Goal: Task Accomplishment & Management: Manage account settings

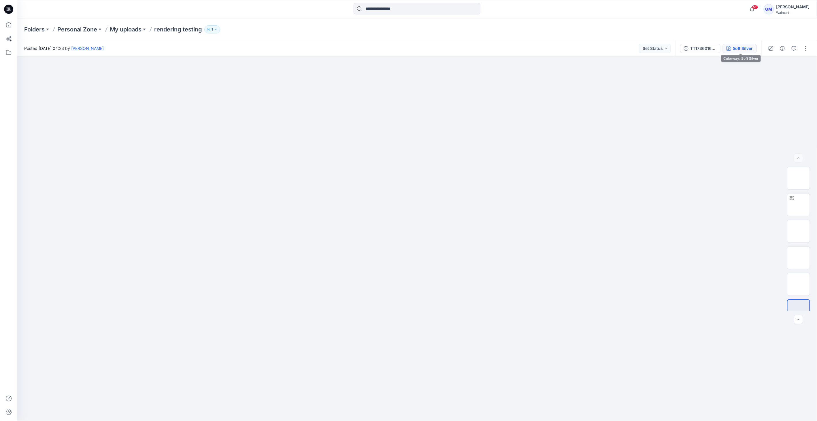
click at [406, 50] on div "Soft Silver" at bounding box center [743, 48] width 20 height 6
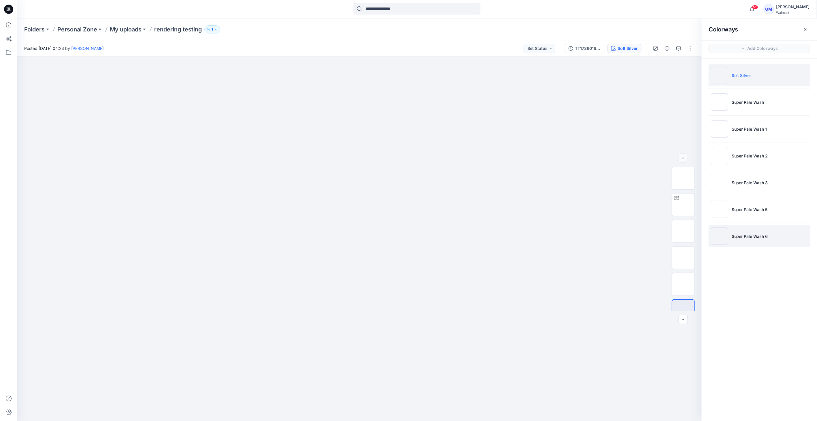
click at [406, 237] on img at bounding box center [719, 235] width 17 height 17
click at [406, 236] on img at bounding box center [719, 235] width 17 height 17
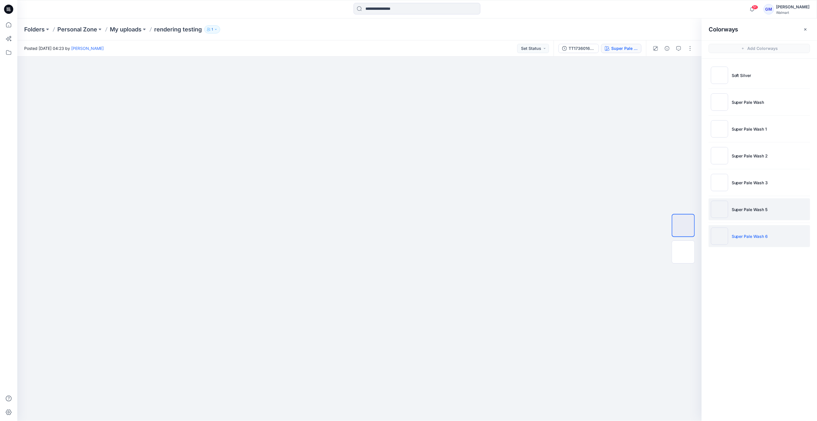
click at [406, 212] on img at bounding box center [719, 209] width 17 height 17
click at [406, 209] on img at bounding box center [719, 209] width 17 height 17
click at [406, 232] on img at bounding box center [719, 235] width 17 height 17
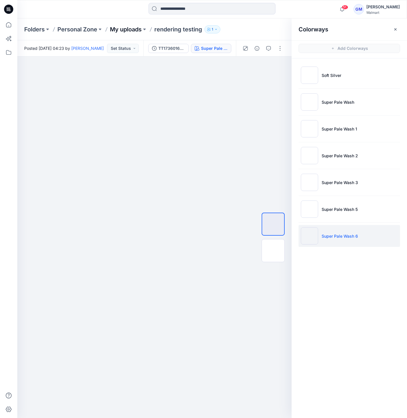
click at [135, 30] on p "My uploads" at bounding box center [126, 29] width 32 height 8
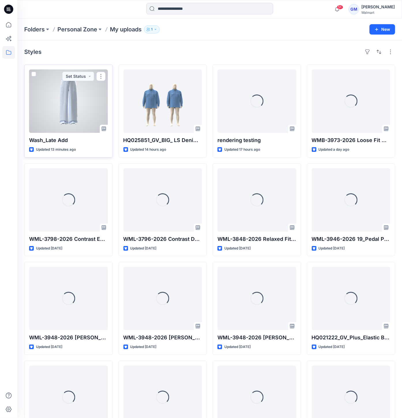
click at [81, 114] on div at bounding box center [68, 100] width 79 height 63
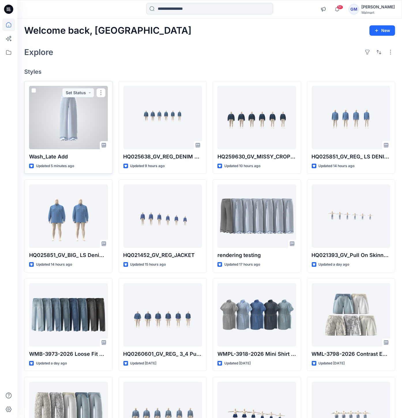
click at [64, 109] on div at bounding box center [68, 117] width 79 height 63
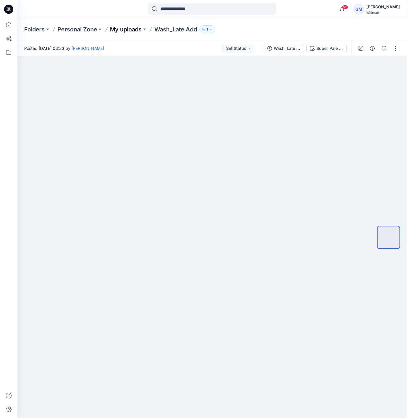
click at [119, 30] on p "My uploads" at bounding box center [126, 29] width 32 height 8
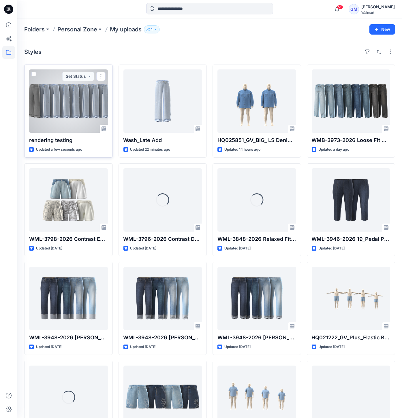
click at [91, 121] on div at bounding box center [68, 100] width 79 height 63
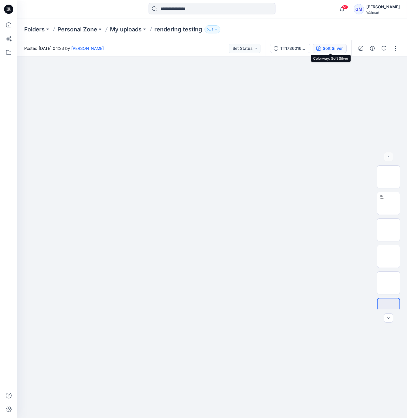
click at [329, 46] on div "Soft Silver" at bounding box center [333, 48] width 20 height 6
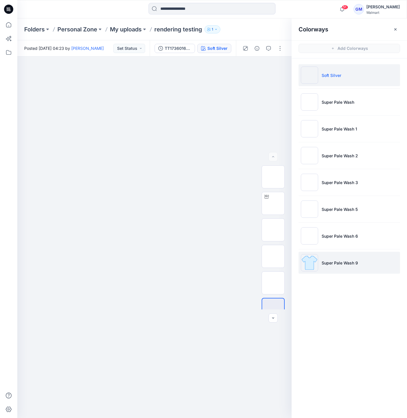
click at [312, 264] on img at bounding box center [309, 262] width 17 height 17
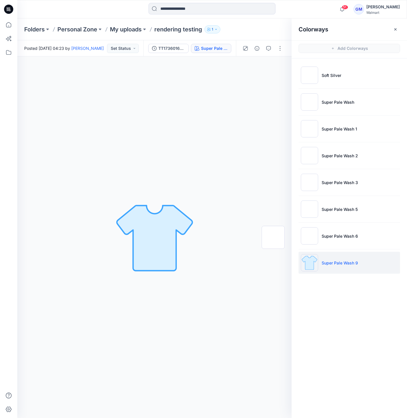
click at [311, 264] on img at bounding box center [309, 262] width 17 height 17
click at [307, 234] on img at bounding box center [309, 235] width 17 height 17
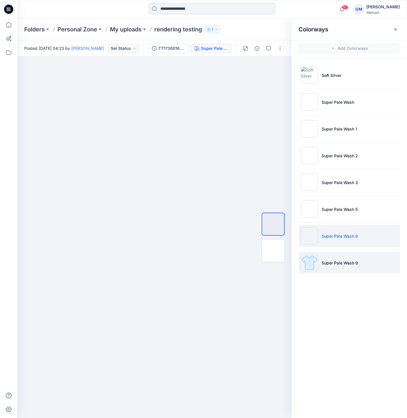
click at [316, 260] on img at bounding box center [309, 262] width 17 height 17
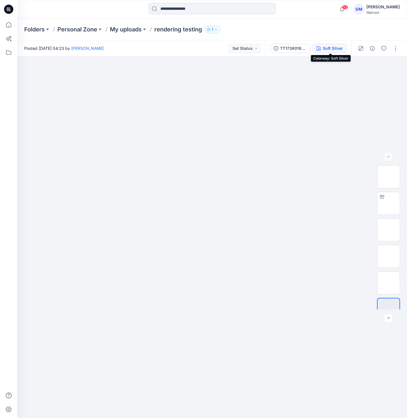
click at [328, 48] on div "Soft Silver" at bounding box center [333, 48] width 20 height 6
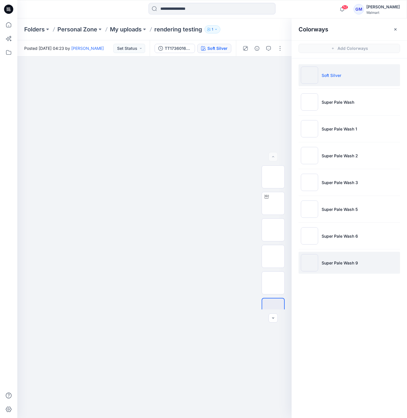
click at [307, 262] on img at bounding box center [309, 262] width 17 height 17
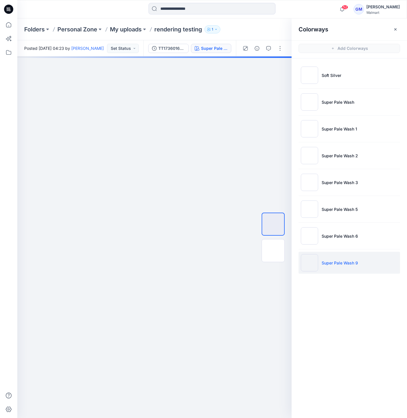
click at [307, 262] on img at bounding box center [309, 262] width 17 height 17
drag, startPoint x: 242, startPoint y: 247, endPoint x: 241, endPoint y: 253, distance: 5.8
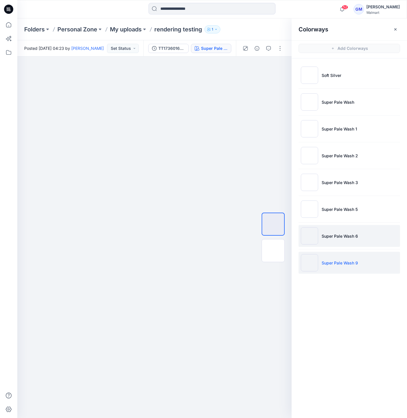
click at [308, 233] on img at bounding box center [309, 235] width 17 height 17
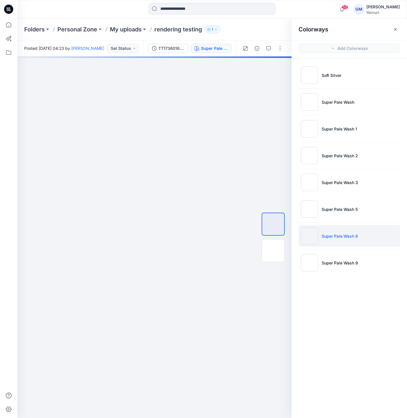
click at [308, 238] on img at bounding box center [309, 235] width 17 height 17
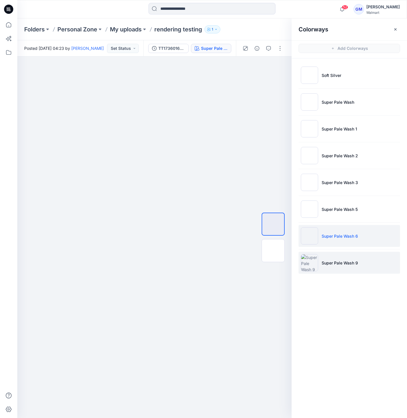
click at [309, 255] on img at bounding box center [309, 262] width 17 height 17
click at [306, 196] on ul "Soft Silver Super Pale Wash Super Pale Wash 1 Super Pale Wash 2 Super Pale Wash…" at bounding box center [348, 169] width 115 height 221
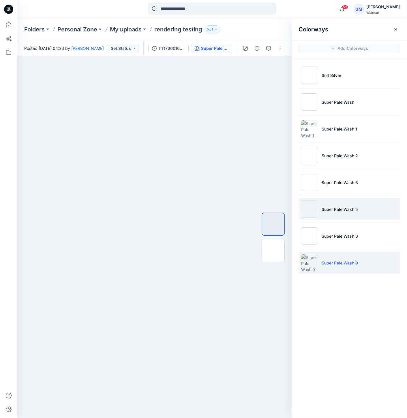
click at [311, 206] on img at bounding box center [309, 209] width 17 height 17
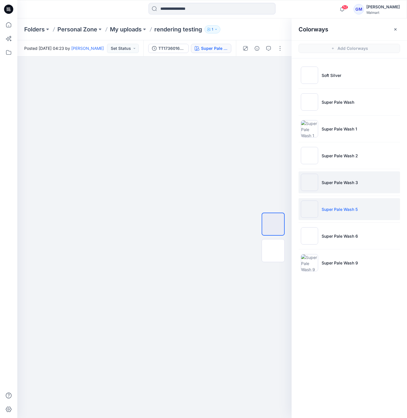
click at [305, 184] on img at bounding box center [309, 182] width 17 height 17
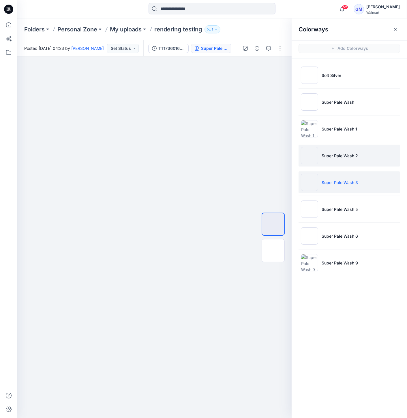
click at [307, 153] on img at bounding box center [309, 155] width 17 height 17
click at [313, 155] on img at bounding box center [309, 155] width 17 height 17
click at [308, 159] on img at bounding box center [309, 155] width 17 height 17
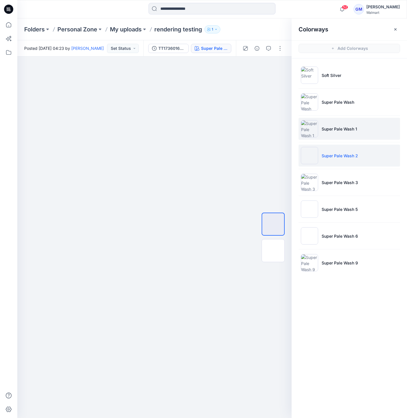
click at [306, 127] on img at bounding box center [309, 128] width 17 height 17
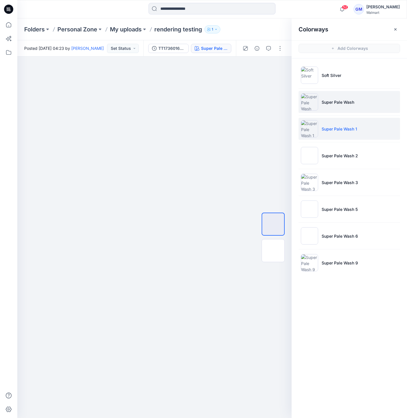
click at [307, 97] on img at bounding box center [309, 101] width 17 height 17
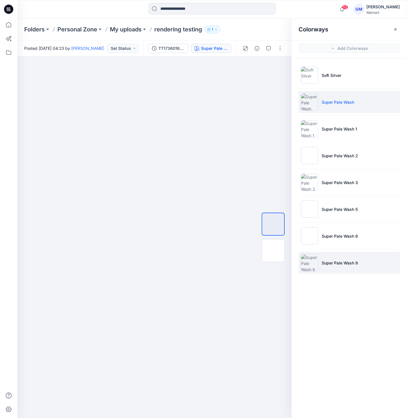
click at [312, 262] on img at bounding box center [309, 262] width 17 height 17
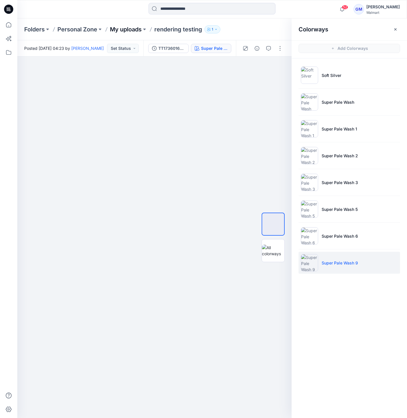
click at [125, 28] on p "My uploads" at bounding box center [126, 29] width 32 height 8
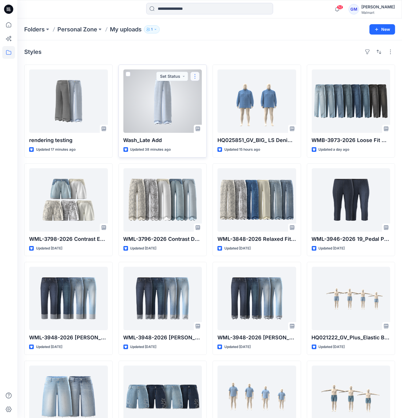
click at [198, 76] on button "button" at bounding box center [194, 76] width 9 height 9
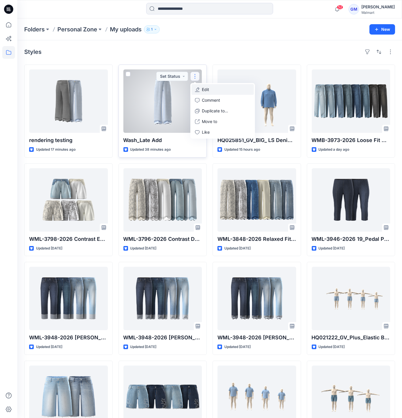
click at [218, 88] on button "Edit" at bounding box center [222, 89] width 62 height 11
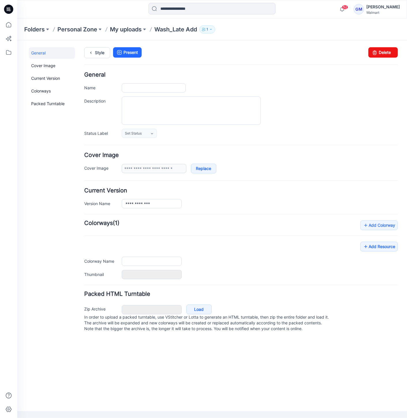
type input "**********"
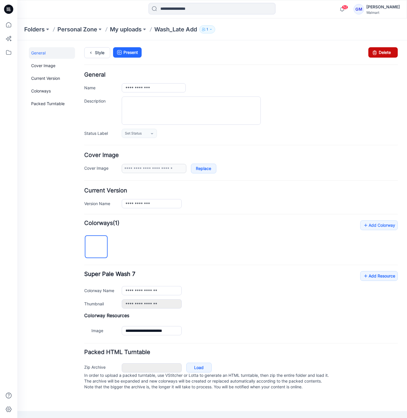
drag, startPoint x: 384, startPoint y: 52, endPoint x: 253, endPoint y: 67, distance: 131.7
click at [384, 52] on link "Delete" at bounding box center [382, 52] width 29 height 10
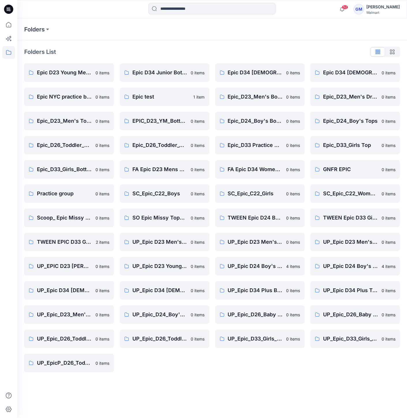
click at [6, 10] on icon at bounding box center [8, 9] width 9 height 9
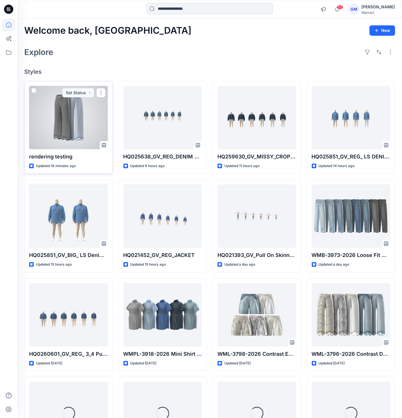
click at [81, 120] on div at bounding box center [68, 117] width 79 height 63
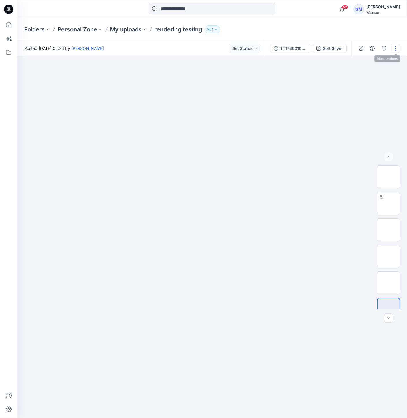
click at [394, 51] on button "button" at bounding box center [395, 48] width 9 height 9
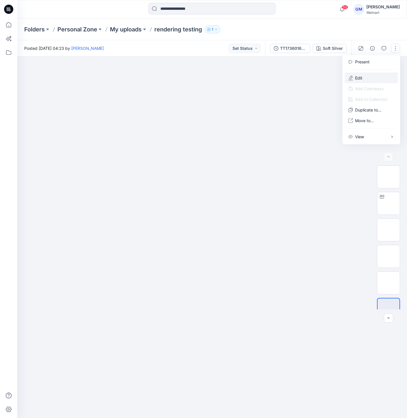
click at [364, 79] on button "Edit" at bounding box center [371, 78] width 53 height 11
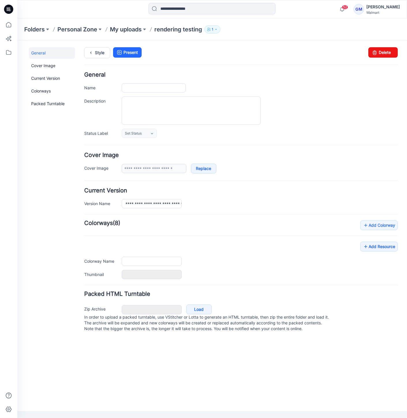
type input "**********"
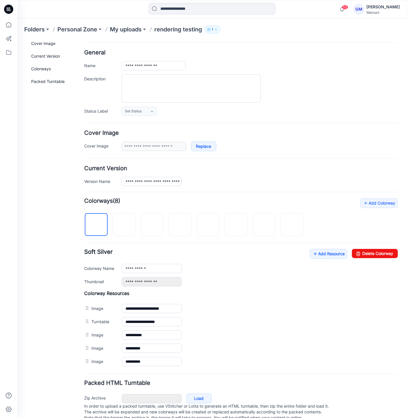
scroll to position [36, 0]
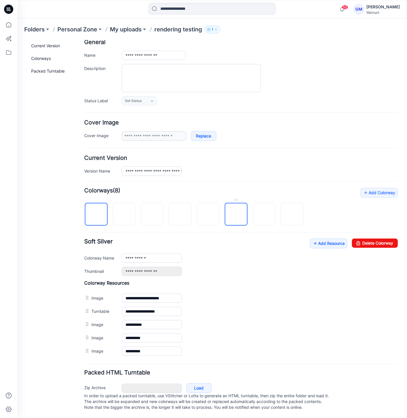
click at [236, 214] on img at bounding box center [236, 214] width 0 height 0
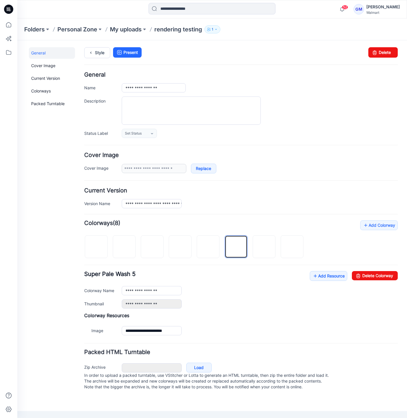
scroll to position [0, 0]
click at [384, 277] on link "Delete Colorway" at bounding box center [375, 275] width 46 height 9
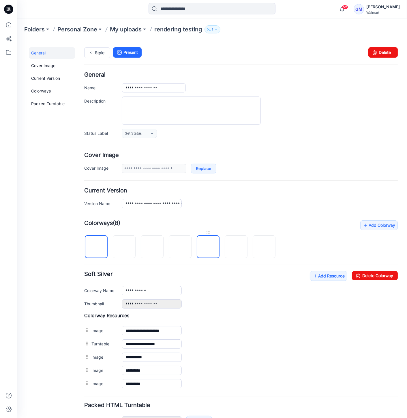
click at [208, 247] on img at bounding box center [208, 247] width 0 height 0
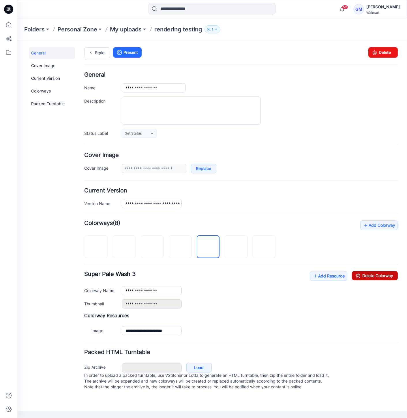
click at [389, 275] on link "Delete Colorway" at bounding box center [375, 275] width 46 height 9
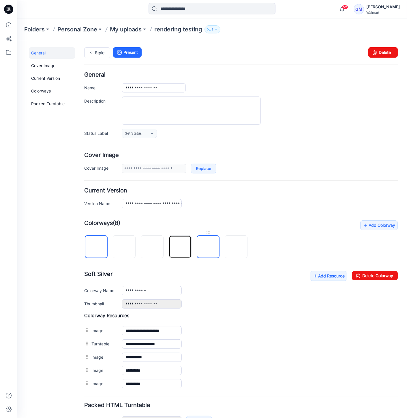
drag, startPoint x: 175, startPoint y: 248, endPoint x: 204, endPoint y: 253, distance: 29.3
click at [180, 247] on img at bounding box center [180, 247] width 0 height 0
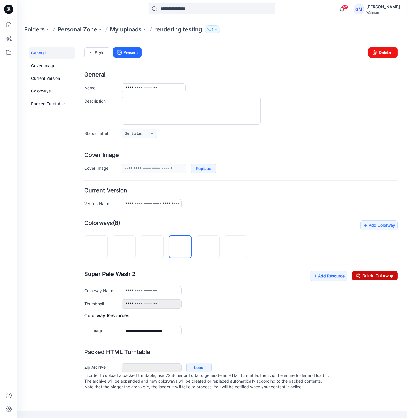
click at [383, 272] on link "Delete Colorway" at bounding box center [375, 275] width 46 height 9
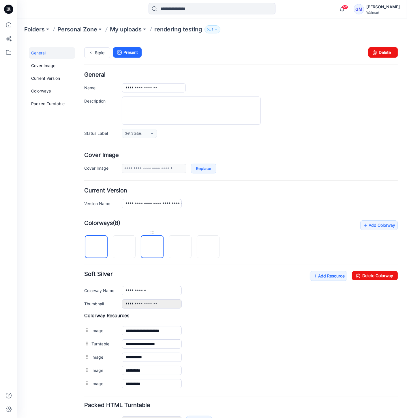
click at [152, 247] on img at bounding box center [152, 247] width 0 height 0
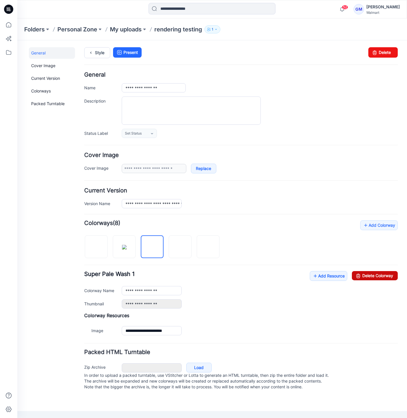
click at [372, 277] on link "Delete Colorway" at bounding box center [375, 275] width 46 height 9
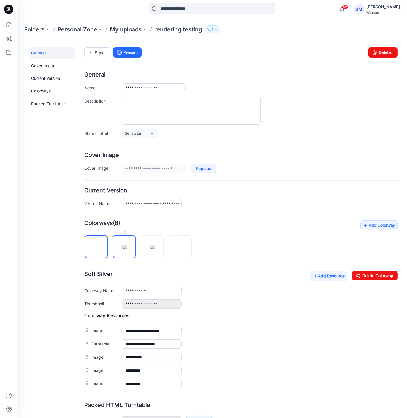
click at [127, 245] on img at bounding box center [124, 247] width 5 height 5
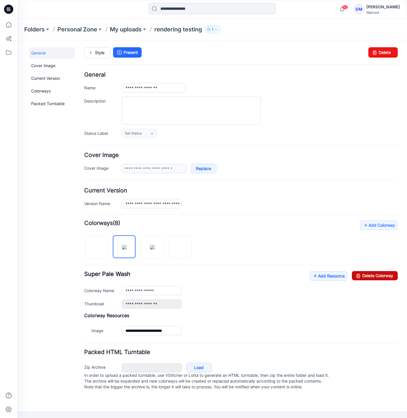
click at [362, 274] on link "Delete Colorway" at bounding box center [375, 275] width 46 height 9
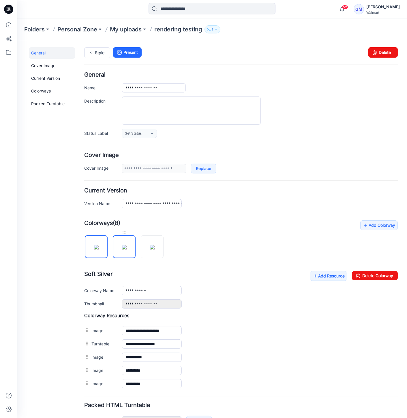
click at [127, 249] on img at bounding box center [124, 247] width 5 height 5
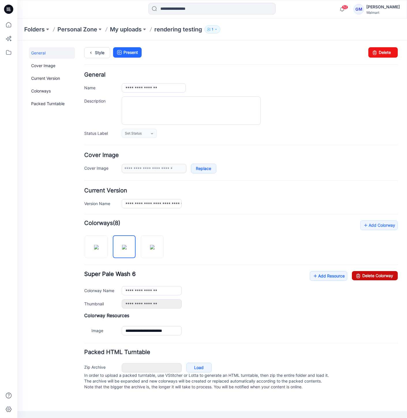
click at [371, 274] on link "Delete Colorway" at bounding box center [375, 275] width 46 height 9
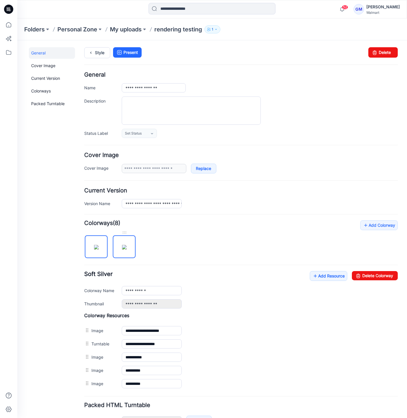
click at [127, 249] on img at bounding box center [124, 247] width 5 height 5
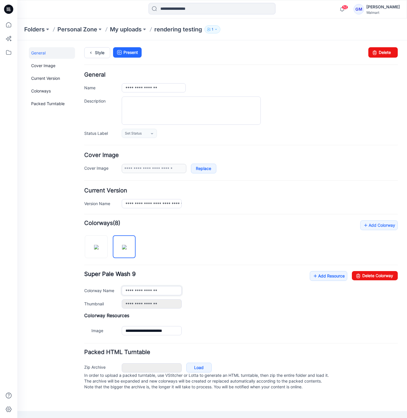
click at [168, 293] on input "**********" at bounding box center [152, 290] width 60 height 9
type input "**********"
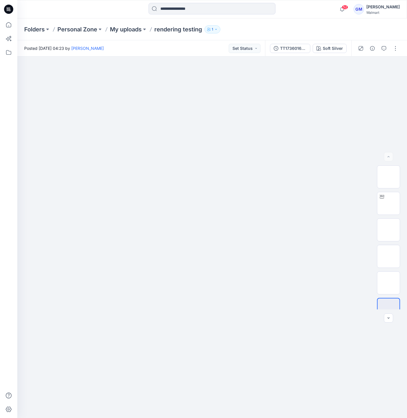
click at [110, 25] on div "Folders Personal Zone My uploads rendering testing 1" at bounding box center [211, 29] width 389 height 22
click at [120, 26] on p "My uploads" at bounding box center [126, 29] width 32 height 8
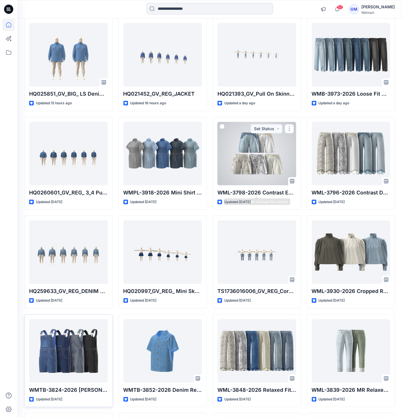
scroll to position [192, 0]
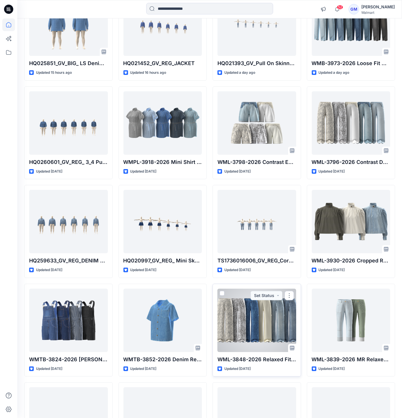
click at [264, 317] on div at bounding box center [256, 320] width 79 height 63
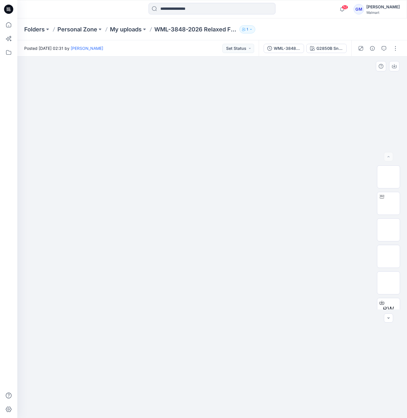
click at [361, 68] on div at bounding box center [211, 238] width 389 height 362
click at [333, 45] on div "G2850B Snake Skin Print" at bounding box center [329, 48] width 27 height 6
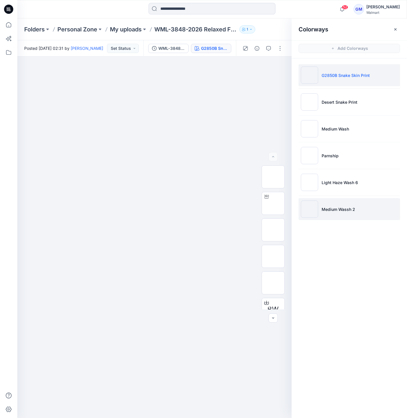
click at [309, 208] on img at bounding box center [309, 209] width 17 height 17
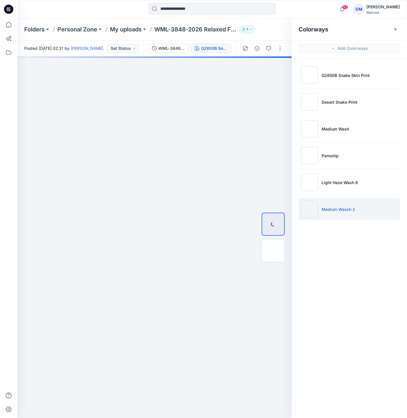
click at [309, 208] on img at bounding box center [309, 209] width 17 height 17
click at [70, 32] on p "Personal Zone" at bounding box center [77, 29] width 40 height 8
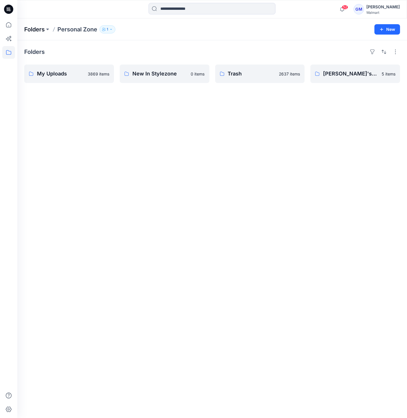
click at [28, 31] on p "Folders" at bounding box center [34, 29] width 20 height 8
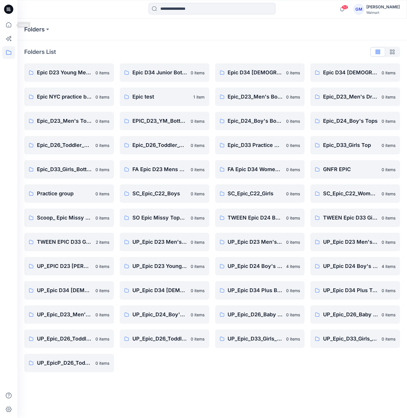
click at [12, 10] on icon at bounding box center [8, 9] width 9 height 9
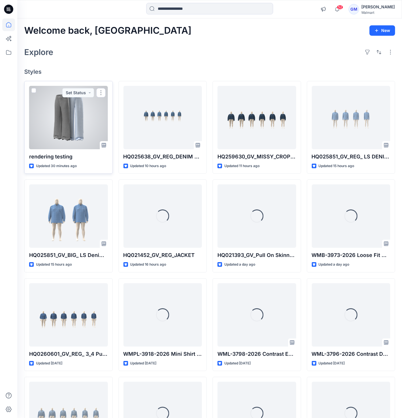
click at [61, 112] on div at bounding box center [68, 117] width 79 height 63
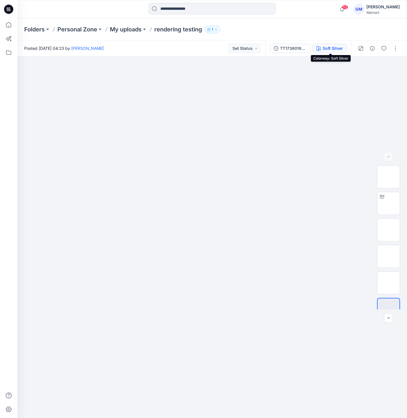
click at [341, 48] on div "Soft Silver" at bounding box center [333, 48] width 20 height 6
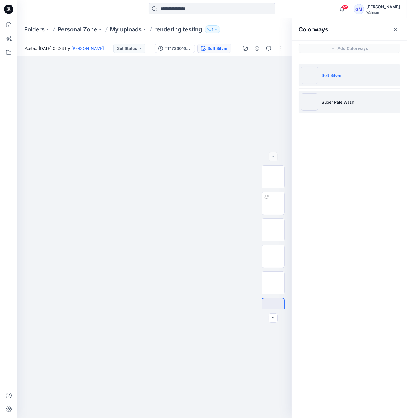
click at [311, 105] on img at bounding box center [309, 101] width 17 height 17
